Goal: Information Seeking & Learning: Learn about a topic

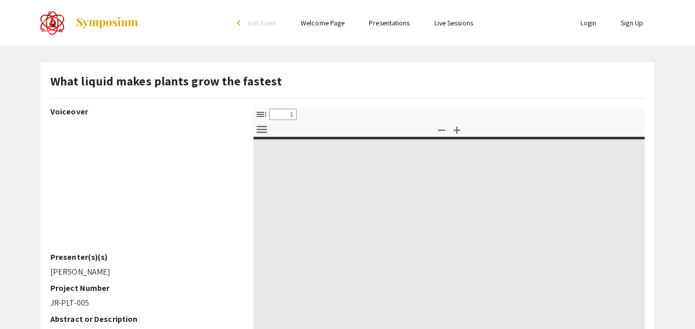
select select "custom"
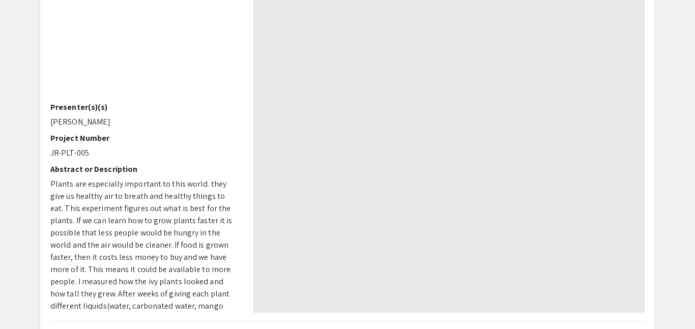
type input "0"
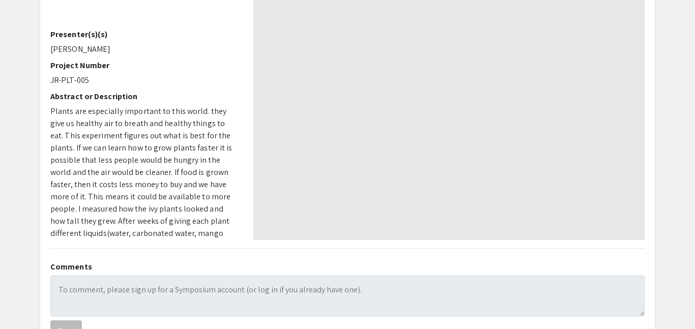
scroll to position [302, 0]
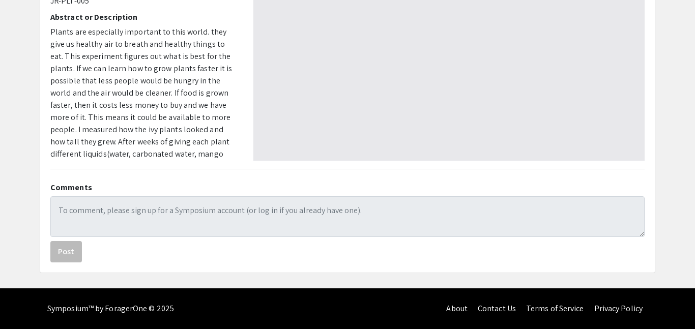
select select "auto"
type input "1"
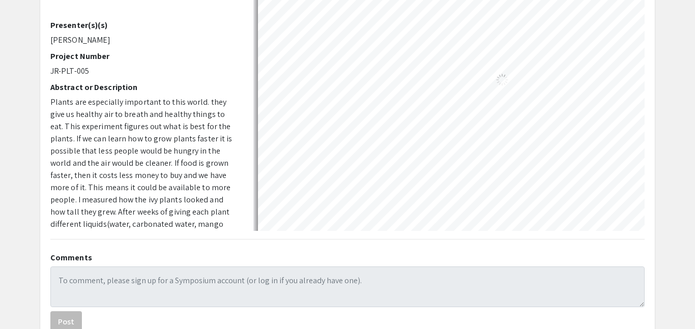
scroll to position [197, 0]
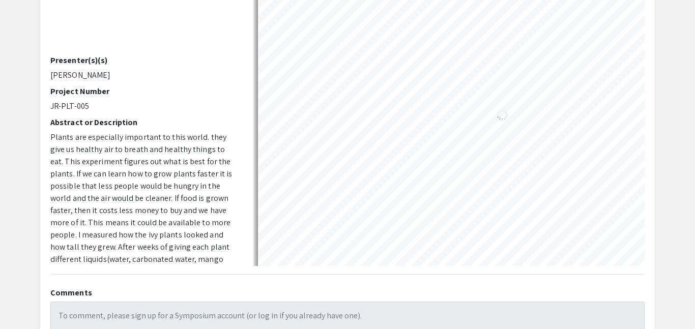
select select "auto"
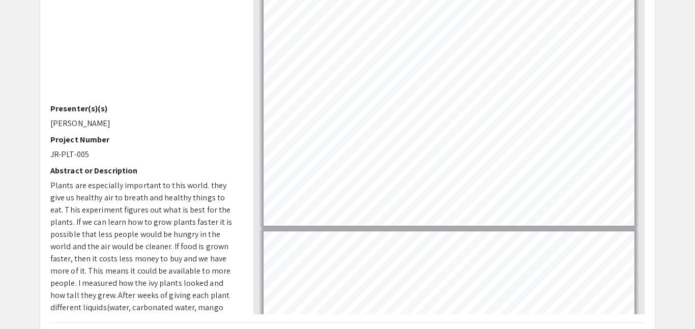
scroll to position [888, 0]
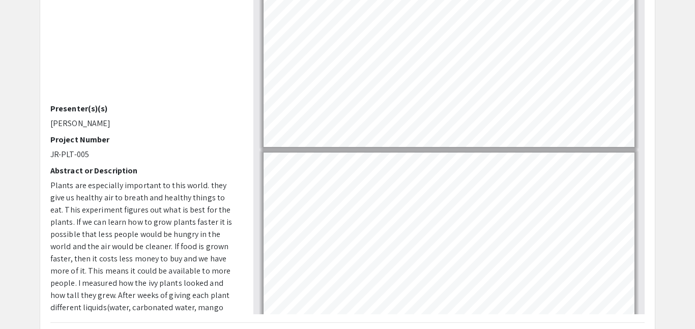
type input "4"
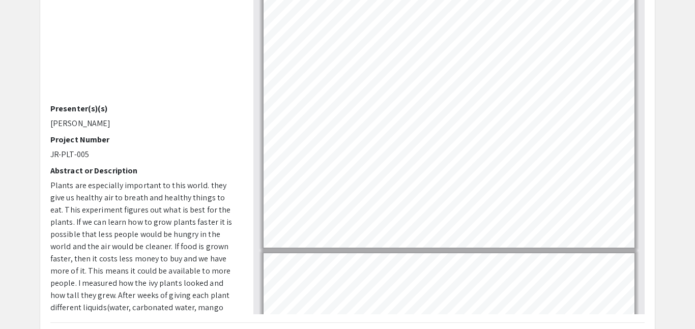
scroll to position [0, 0]
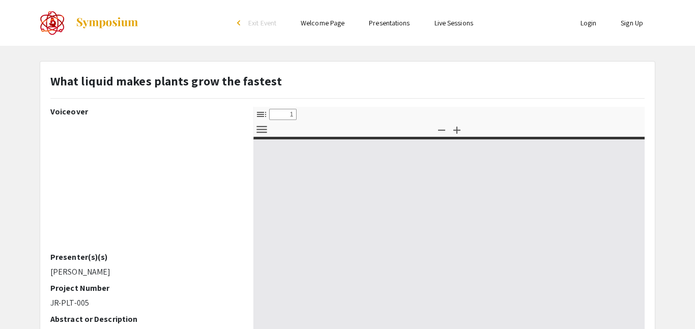
select select "custom"
type input "0"
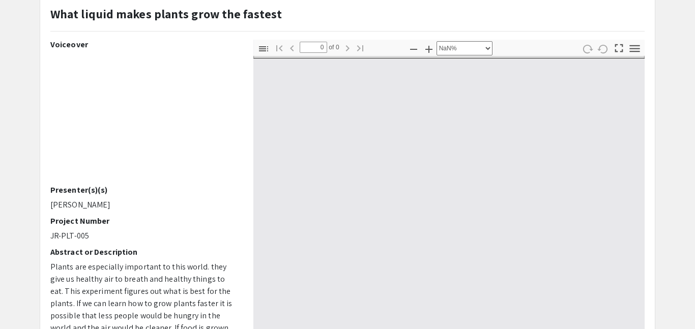
scroll to position [66, 0]
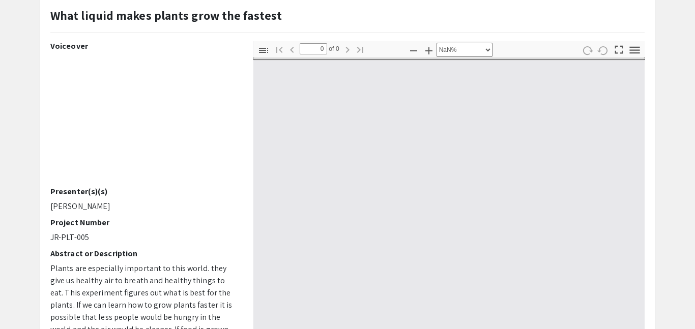
select select "auto"
type input "1"
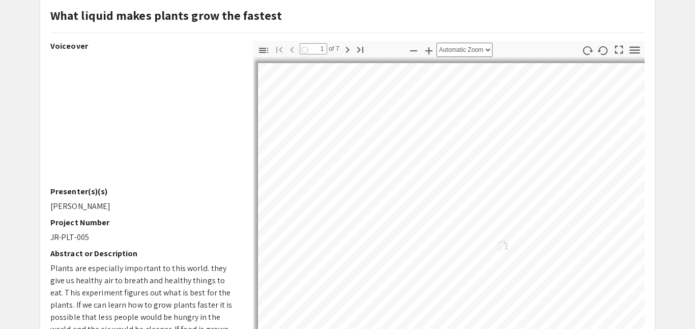
select select "auto"
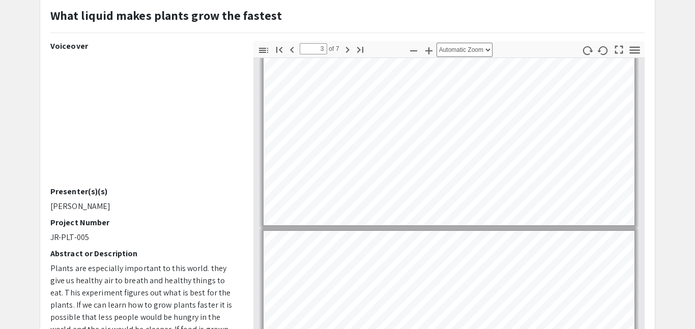
type input "4"
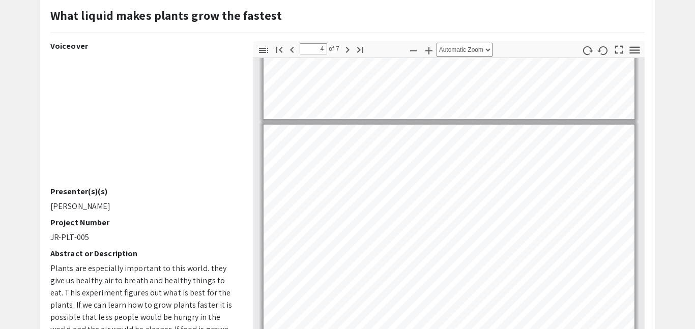
scroll to position [788, 0]
